Goal: Navigation & Orientation: Find specific page/section

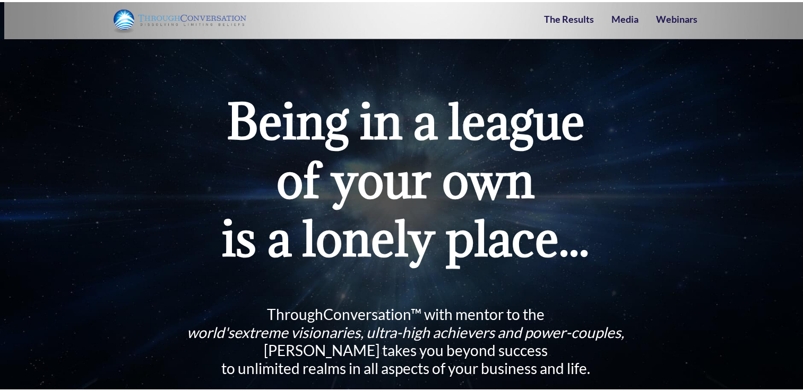
click at [152, 23] on img at bounding box center [180, 18] width 133 height 26
click at [569, 16] on link "The Results" at bounding box center [569, 17] width 50 height 12
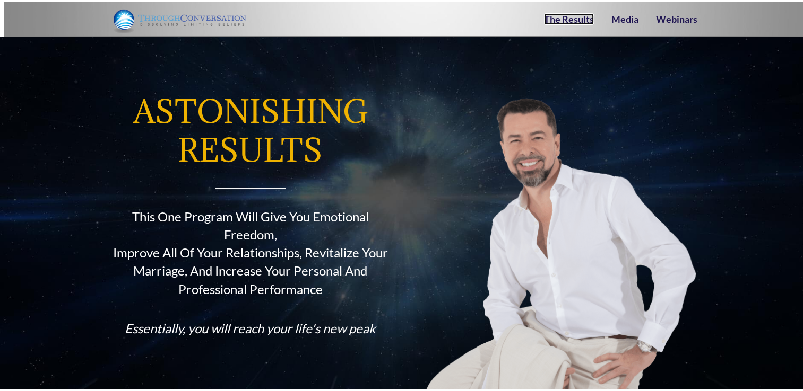
click at [568, 18] on link "The Results" at bounding box center [569, 17] width 50 height 12
